Goal: Information Seeking & Learning: Check status

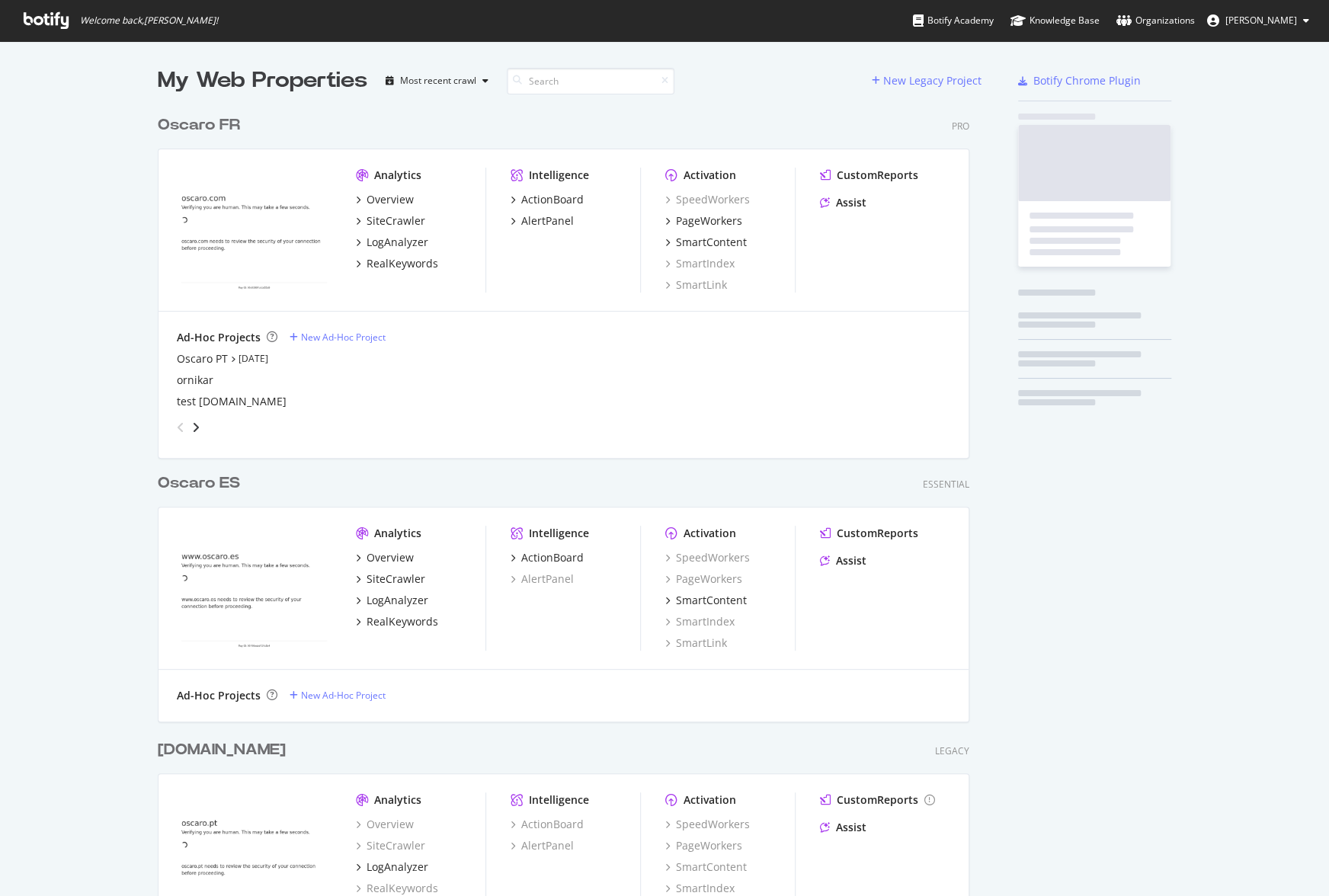
scroll to position [839, 823]
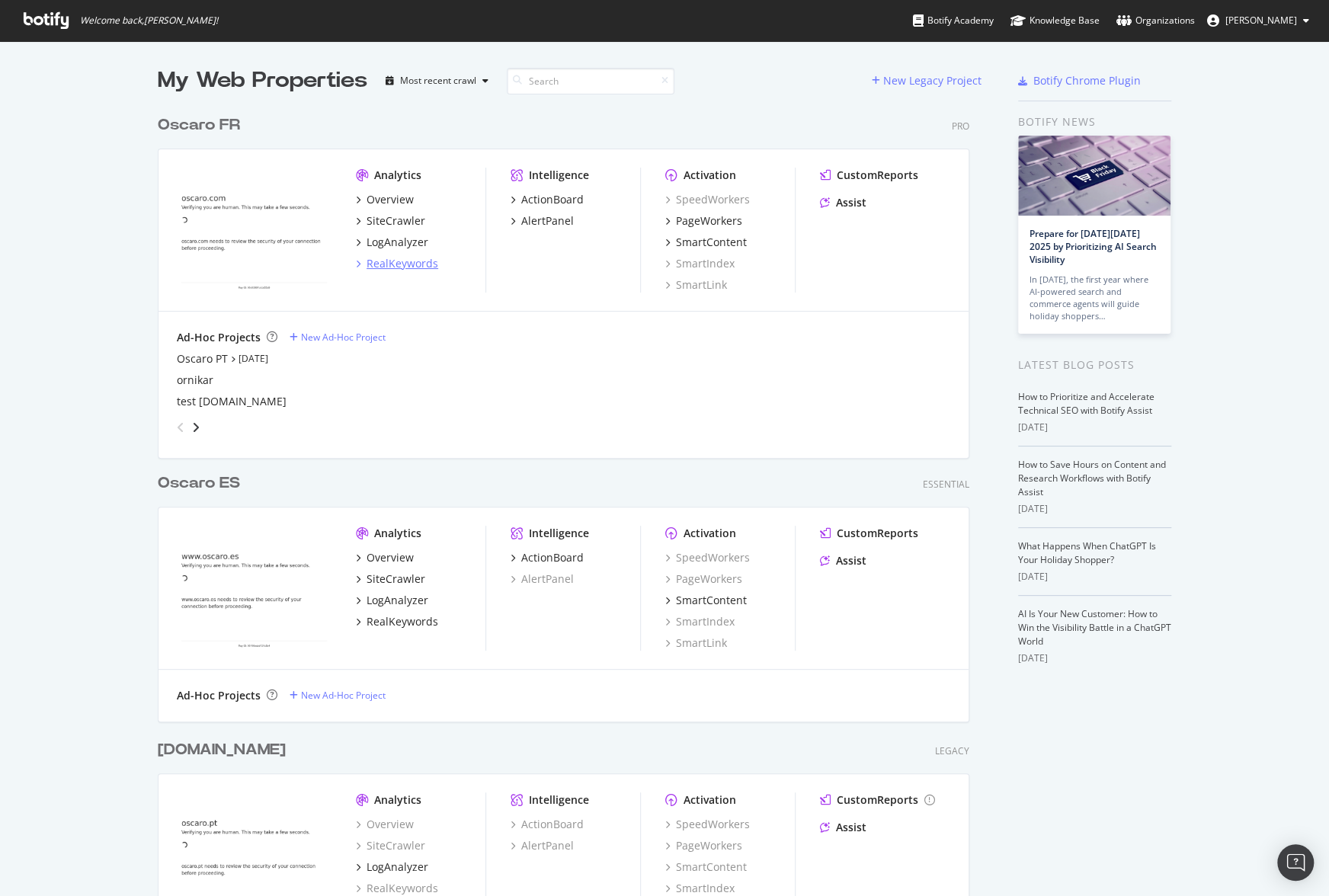
click at [396, 261] on div "RealKeywords" at bounding box center [402, 264] width 71 height 15
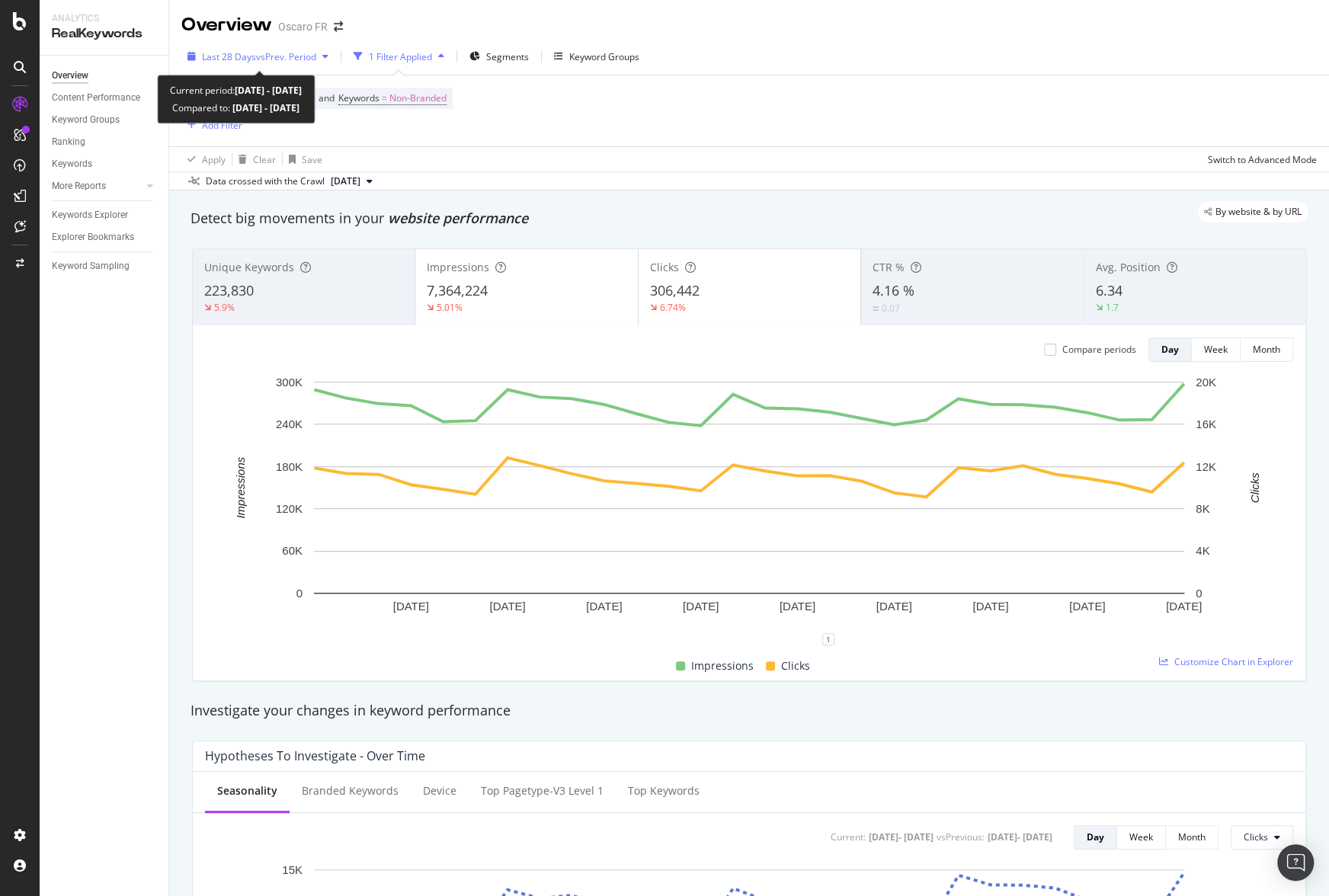
click at [320, 54] on div "button" at bounding box center [325, 56] width 18 height 9
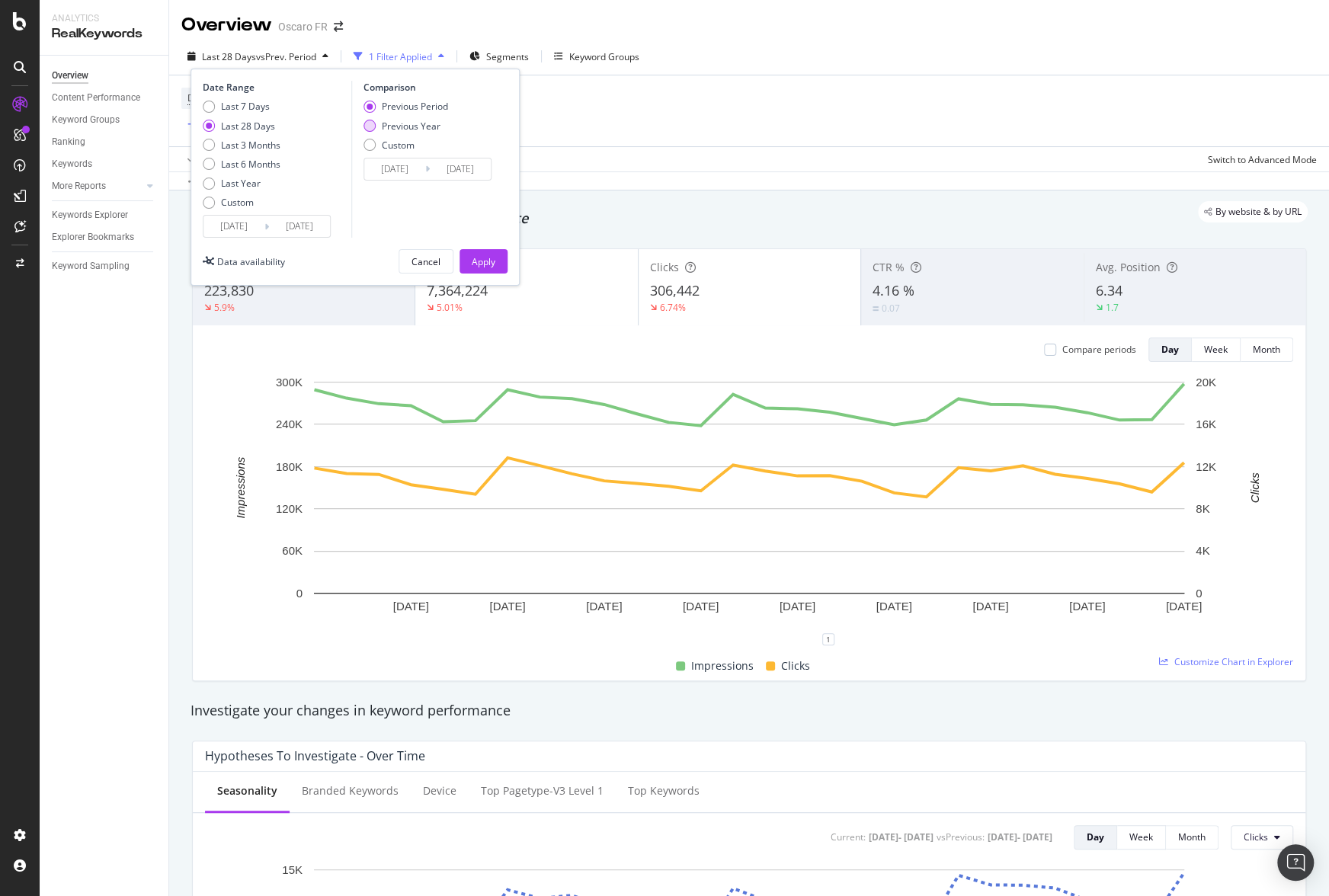
click at [414, 122] on div "Previous Year" at bounding box center [411, 125] width 59 height 13
type input "[DATE]"
click at [477, 261] on div "Apply" at bounding box center [483, 261] width 24 height 13
